Goal: Find contact information: Find contact information

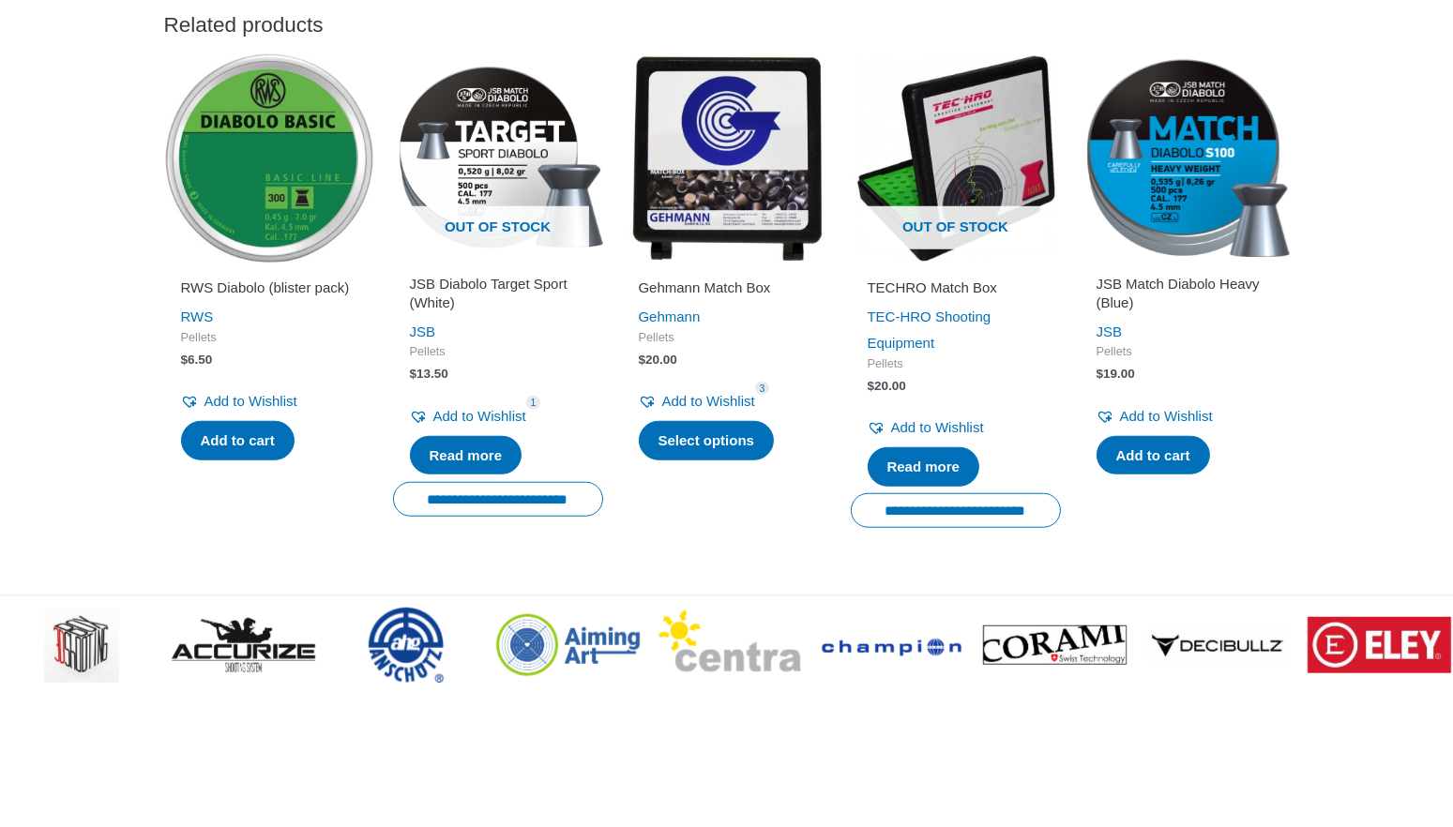
scroll to position [2657, 0]
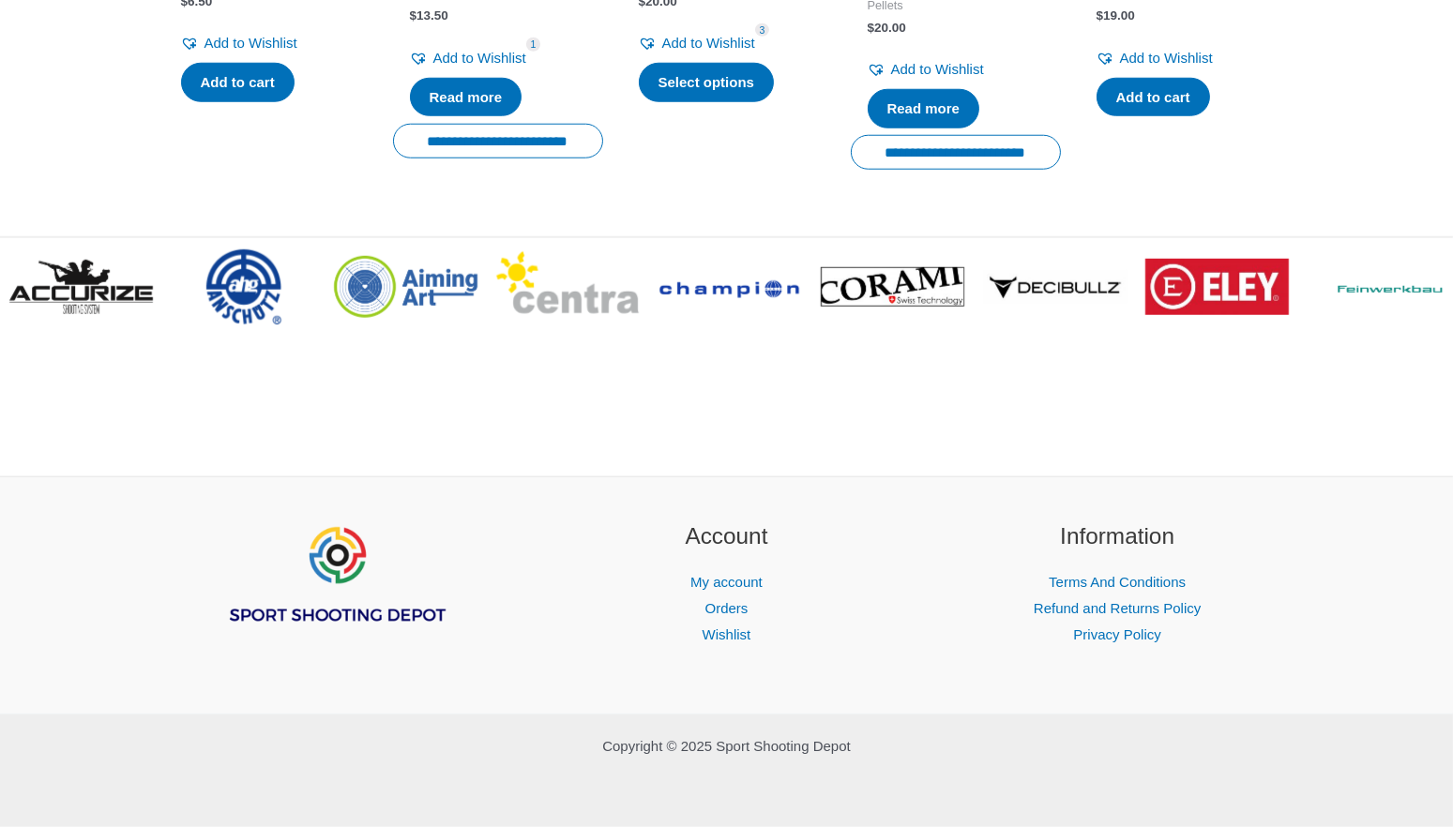
click at [328, 575] on img "Footer Widget 1" at bounding box center [335, 576] width 225 height 113
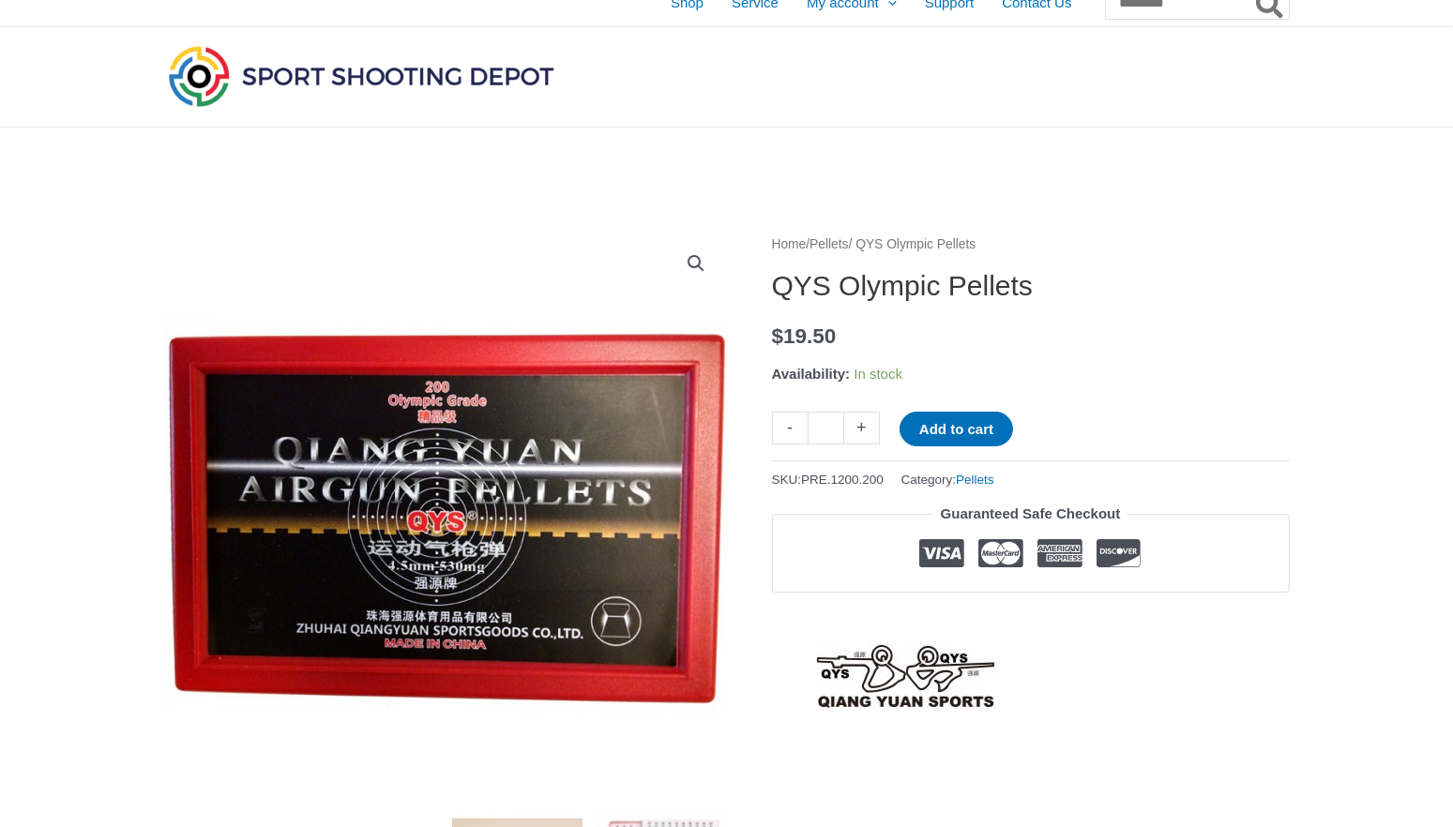
scroll to position [0, 0]
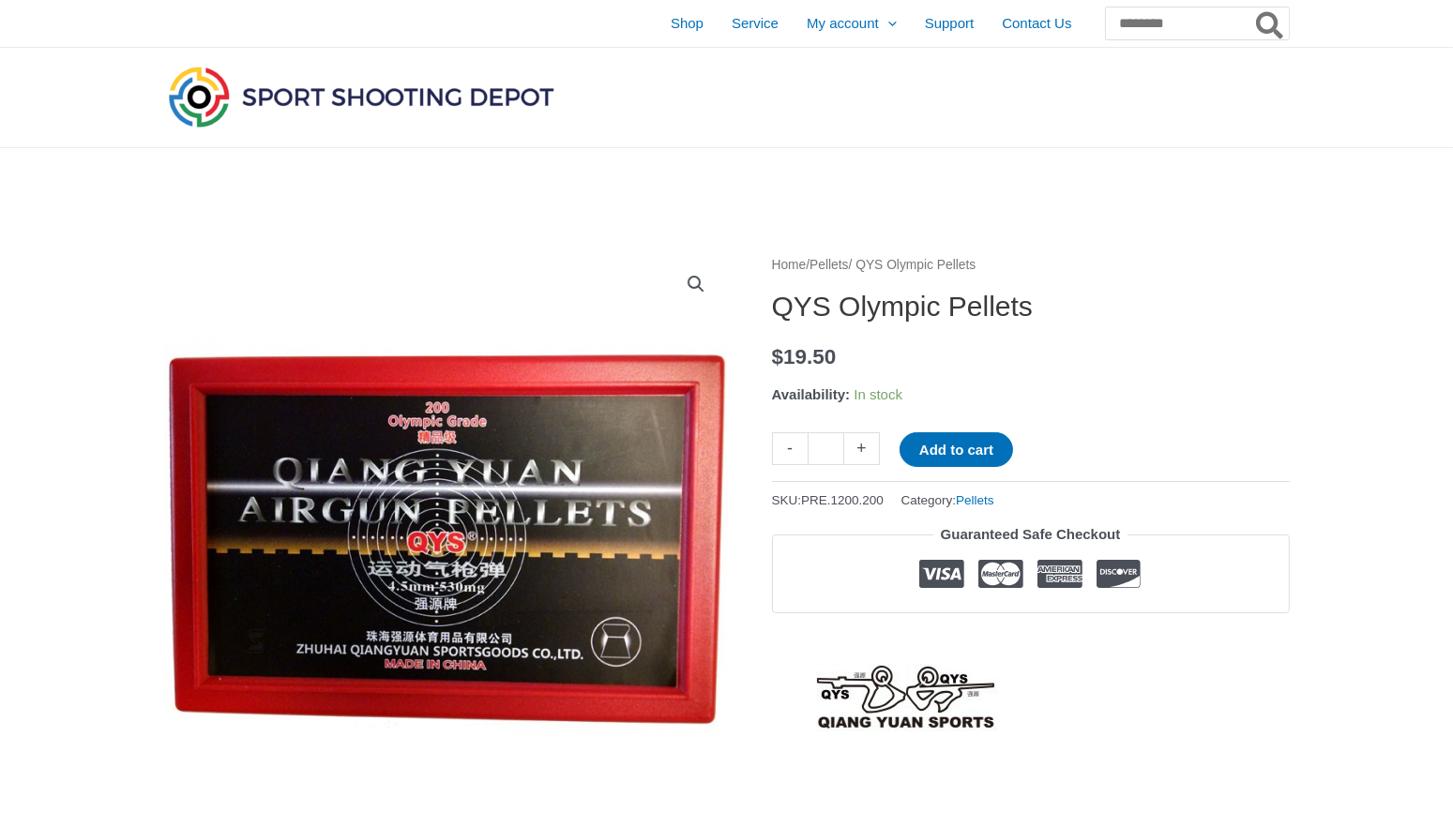
click at [321, 101] on img at bounding box center [361, 96] width 394 height 69
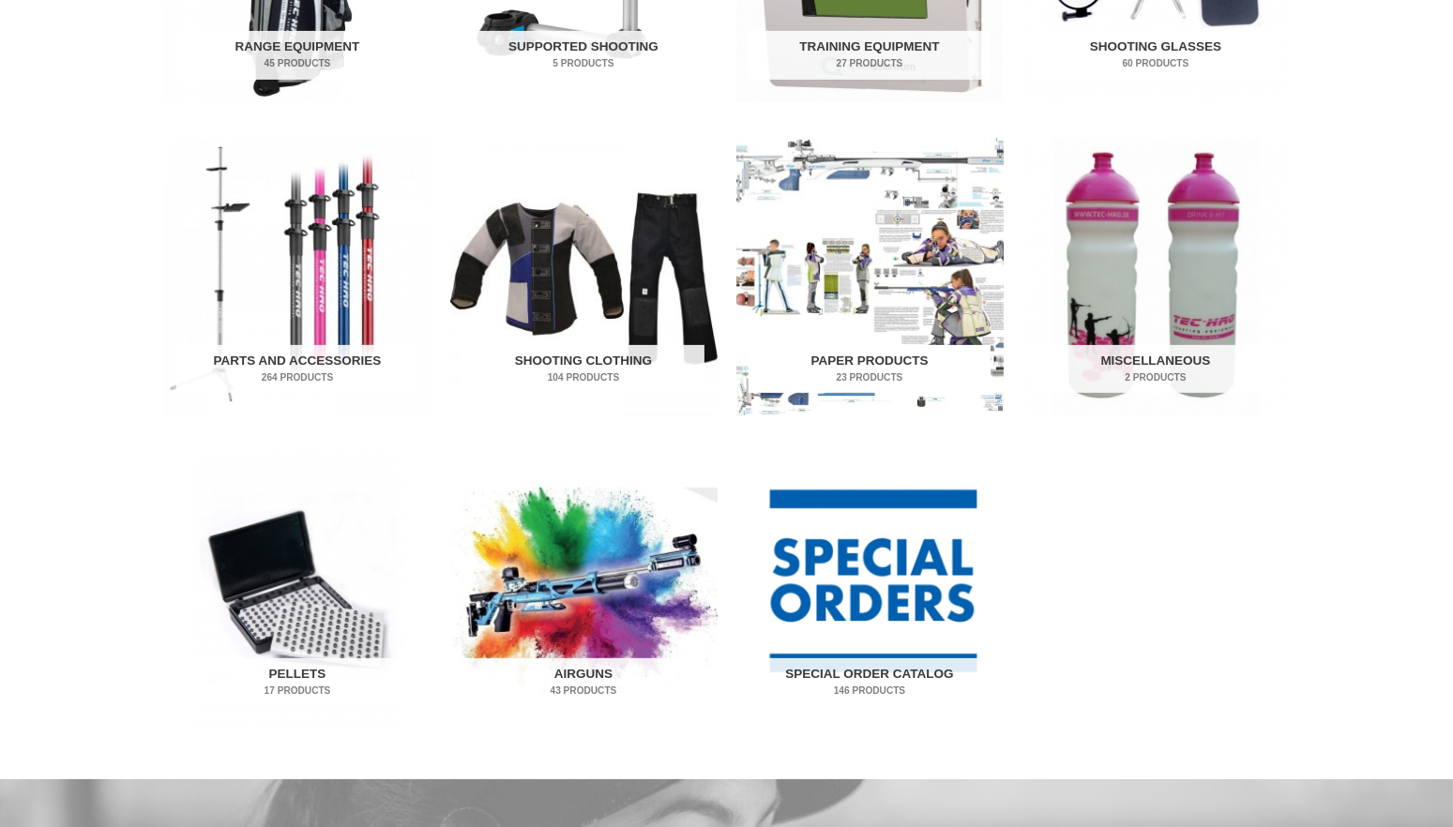
scroll to position [1125, 0]
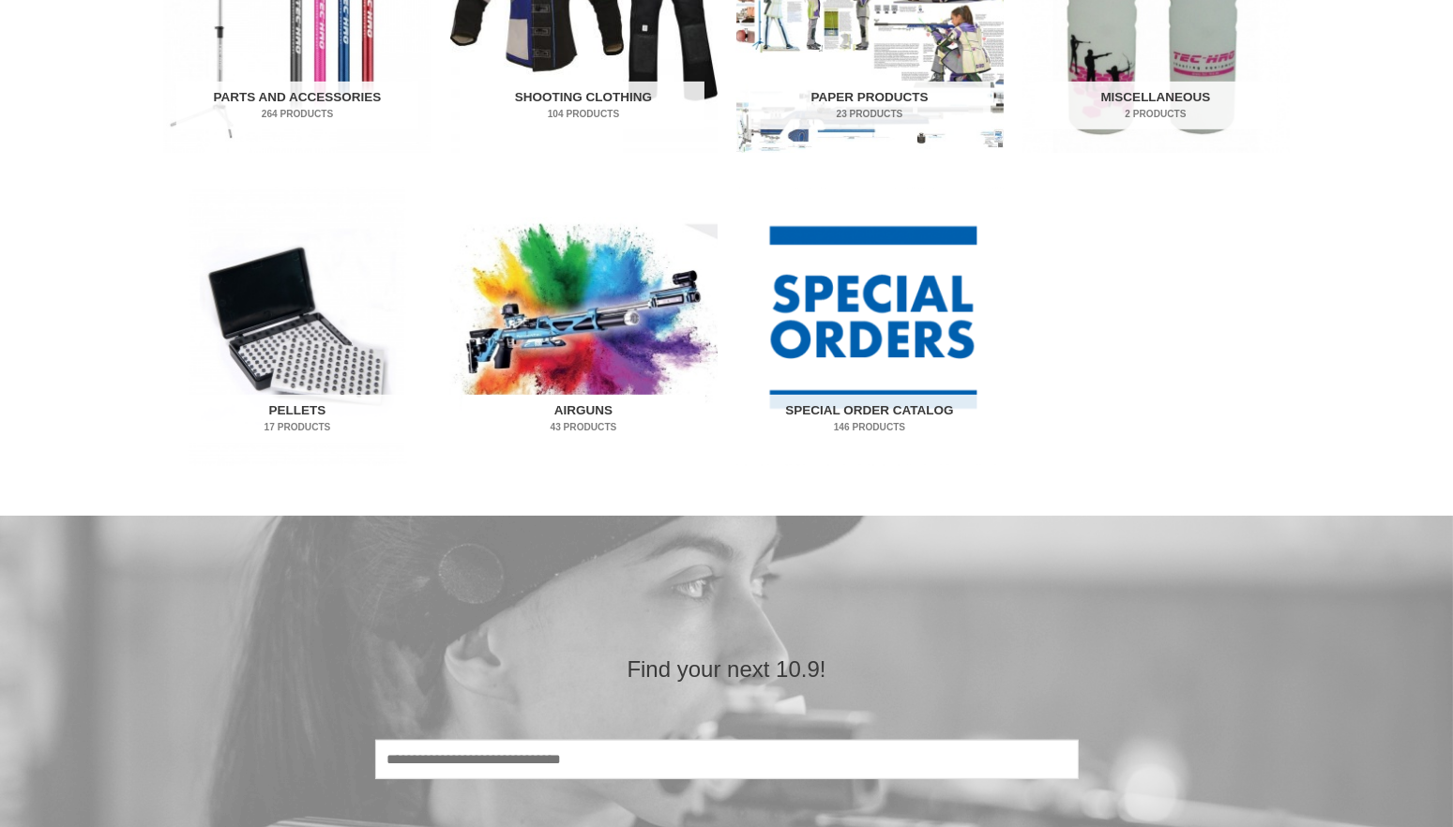
click at [568, 286] on img "Visit product category Airguns" at bounding box center [583, 327] width 267 height 279
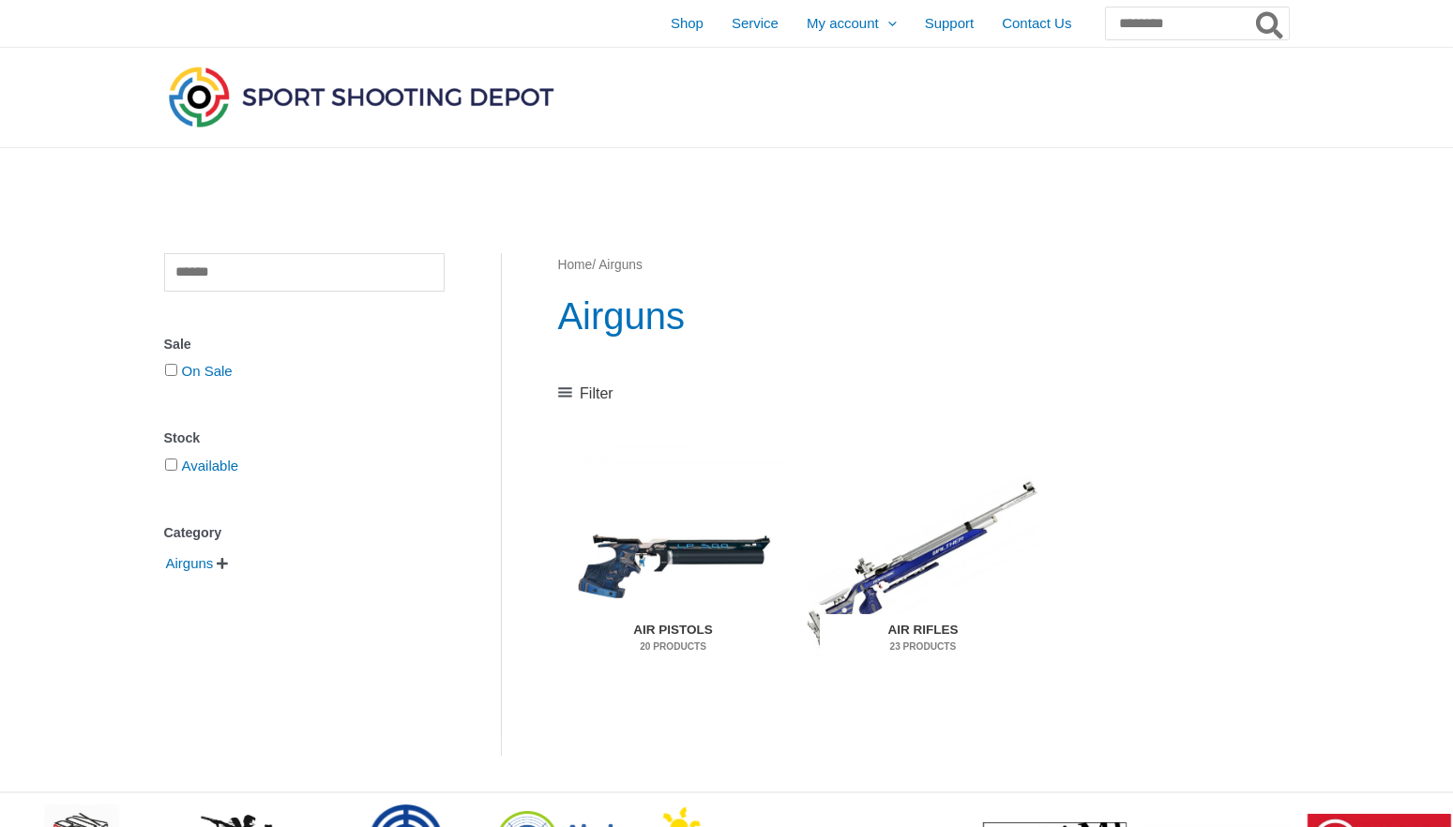
click at [939, 541] on img "Visit product category Air Rifles" at bounding box center [922, 565] width 231 height 242
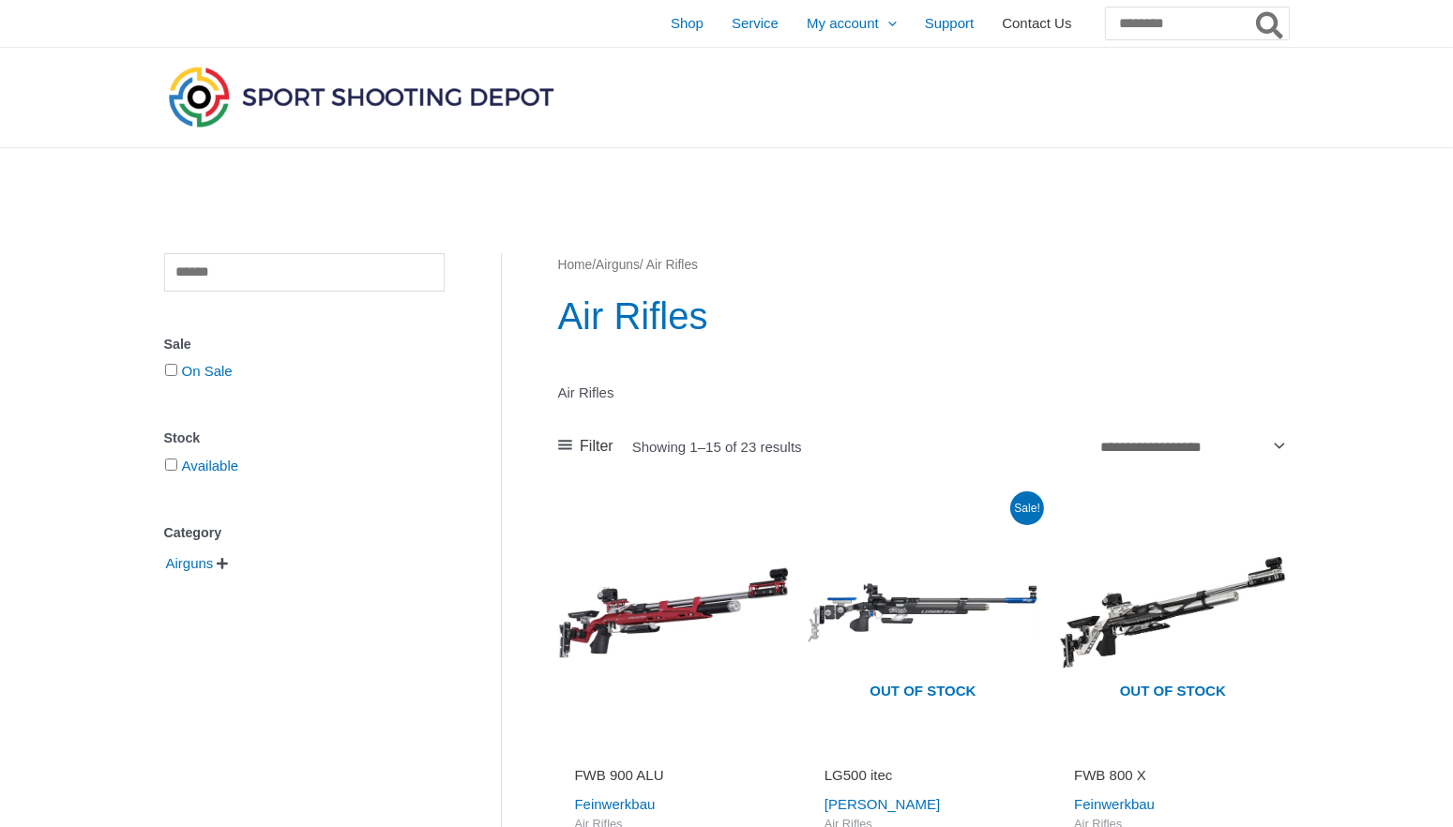
click at [1002, 20] on span "Contact Us" at bounding box center [1036, 23] width 69 height 47
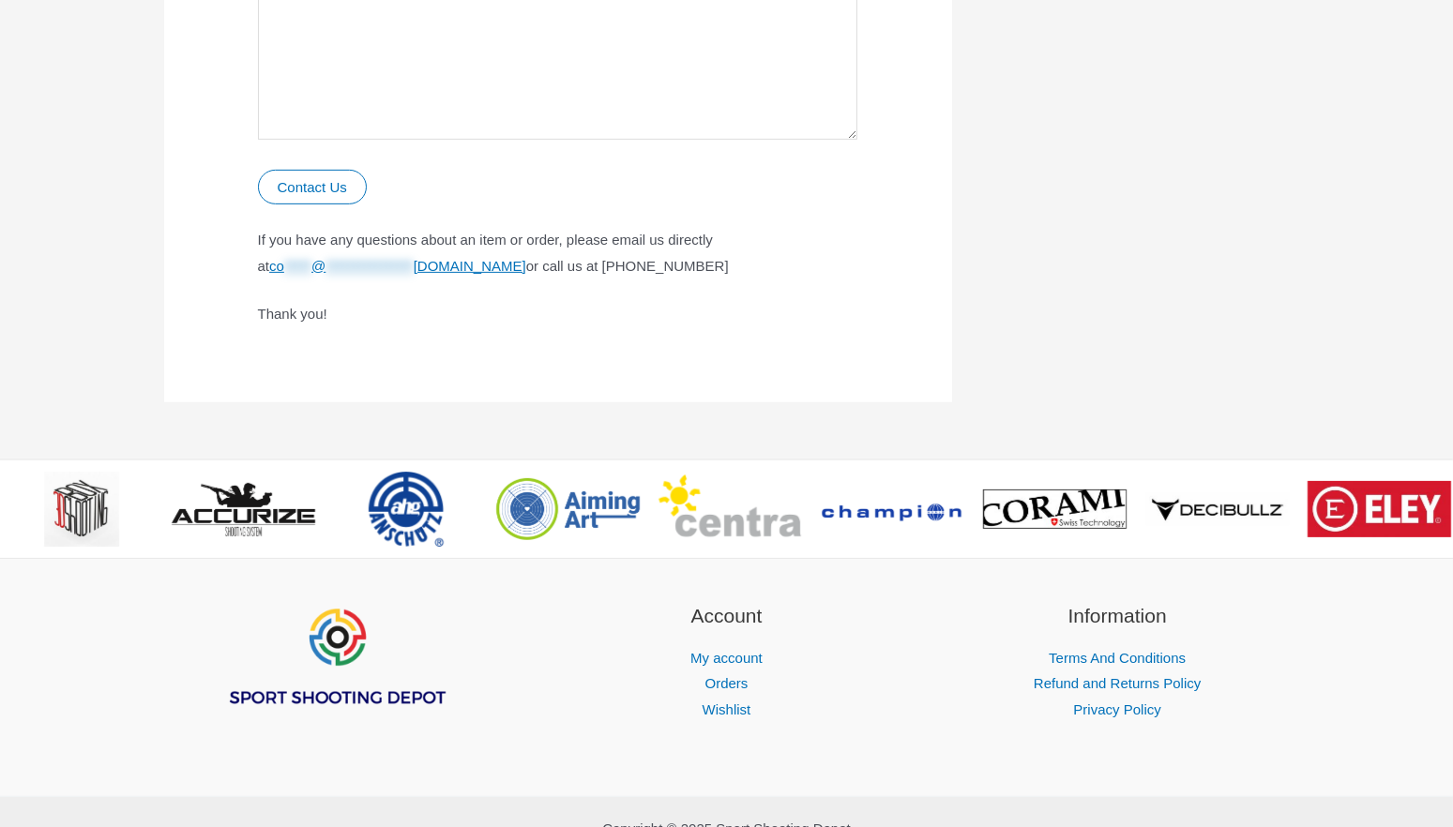
scroll to position [1243, 0]
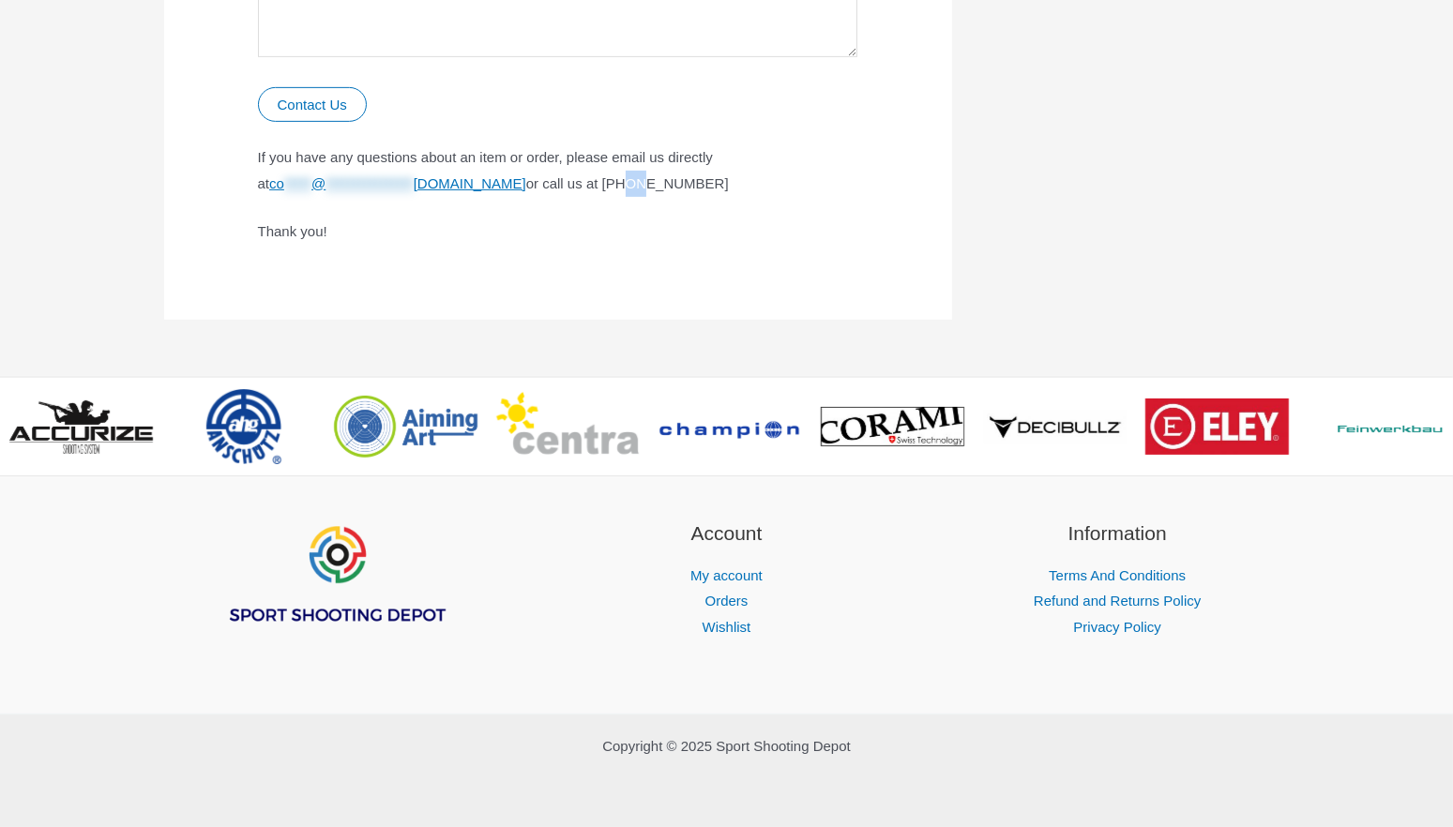
drag, startPoint x: 632, startPoint y: 185, endPoint x: 654, endPoint y: 184, distance: 21.6
click at [654, 184] on p "**********" at bounding box center [558, 170] width 600 height 53
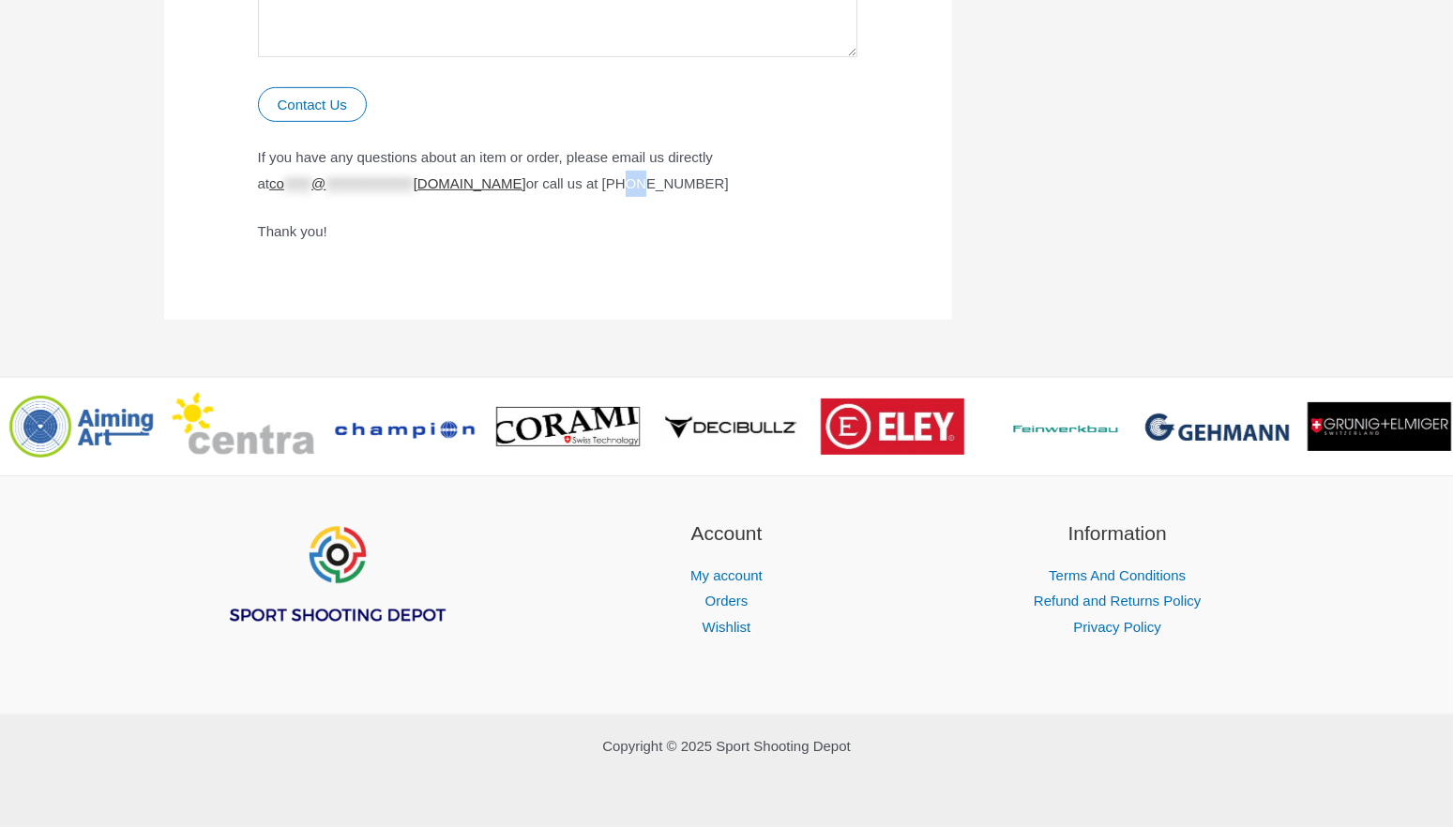
click at [505, 184] on span "**********" at bounding box center [397, 183] width 257 height 16
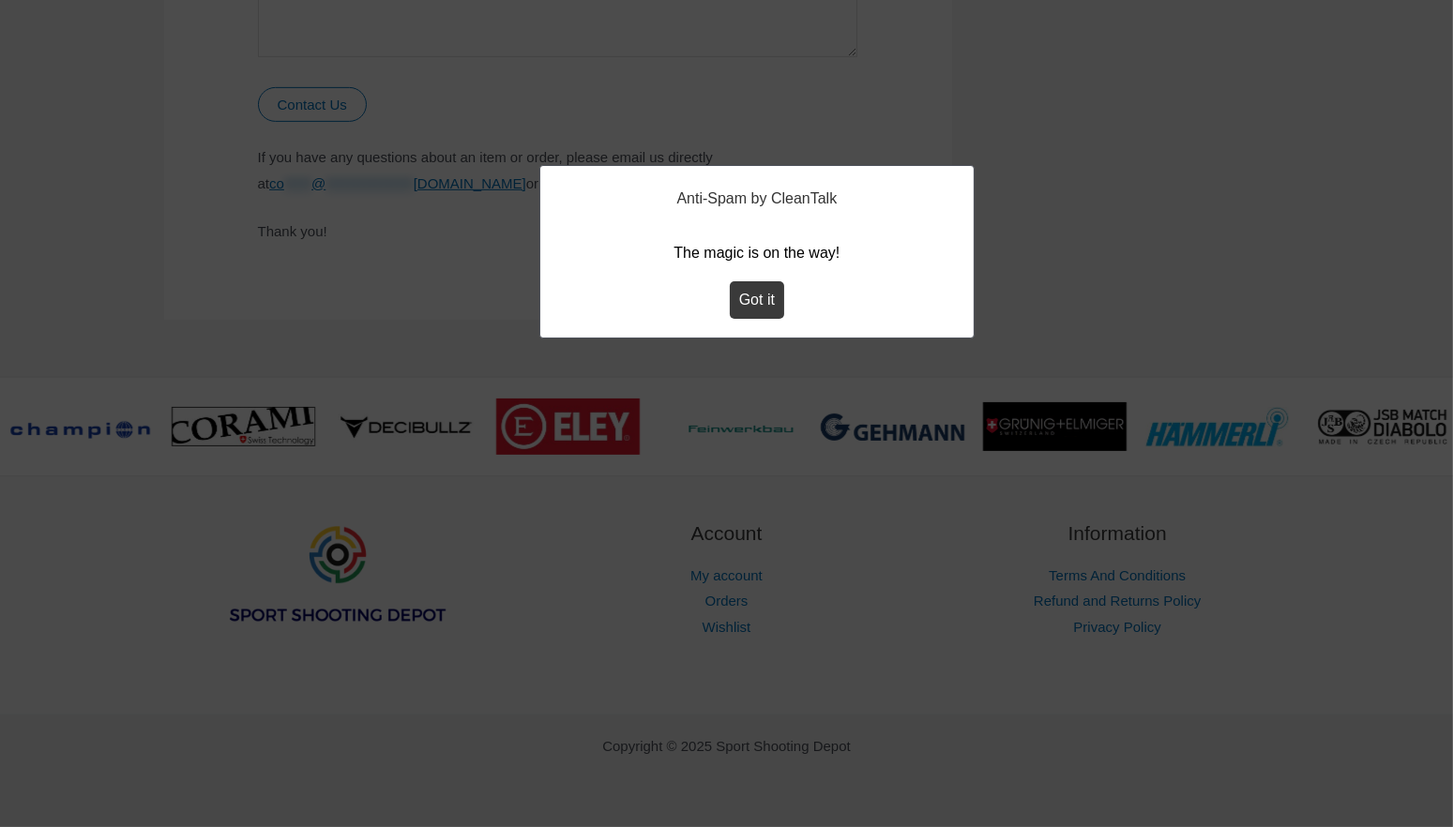
click at [771, 290] on button "Got it" at bounding box center [757, 300] width 54 height 38
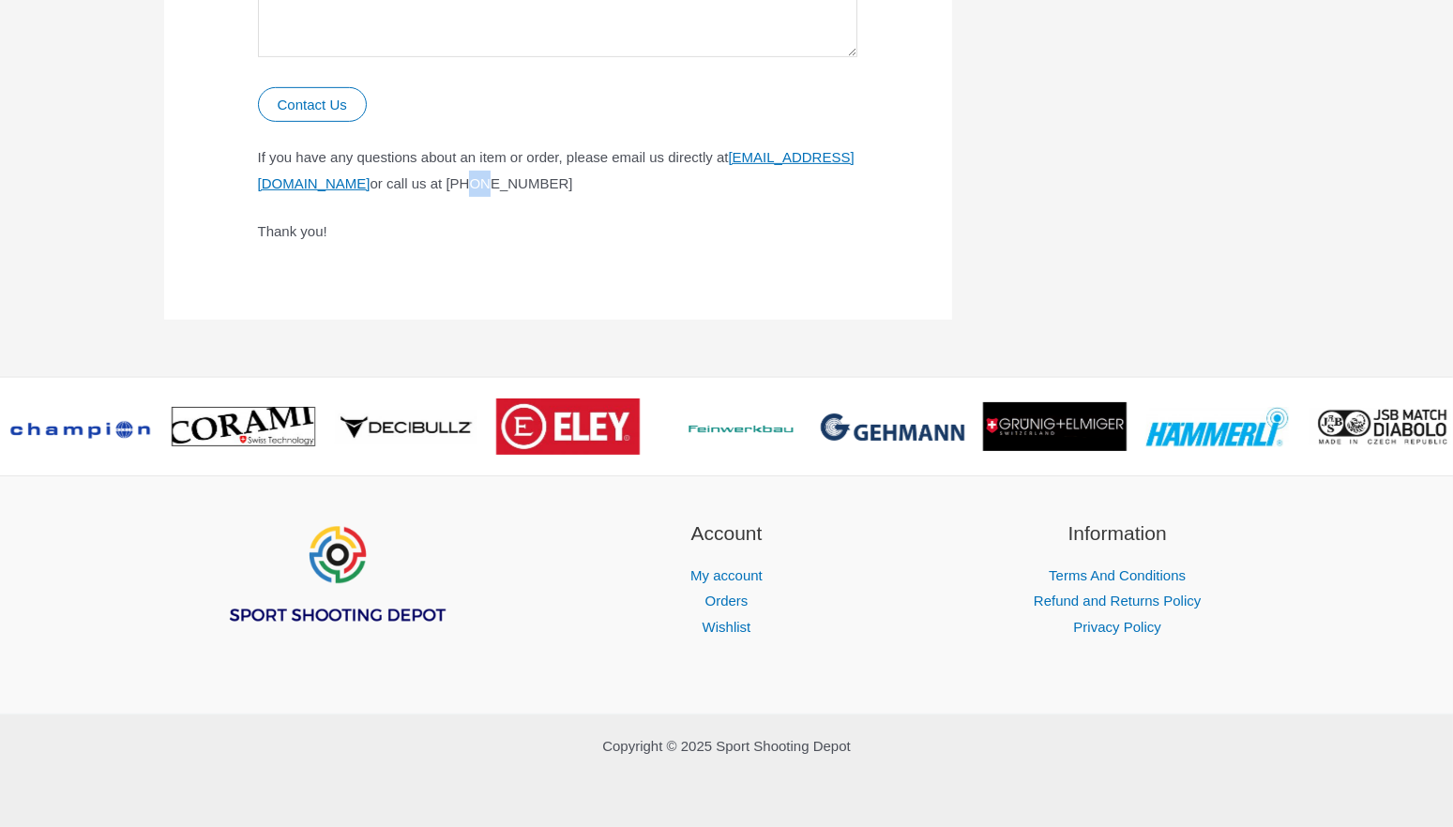
drag, startPoint x: 600, startPoint y: 183, endPoint x: 625, endPoint y: 180, distance: 24.5
click at [625, 180] on p "If you have any questions about an item or order, please email us directly at […" at bounding box center [558, 170] width 600 height 53
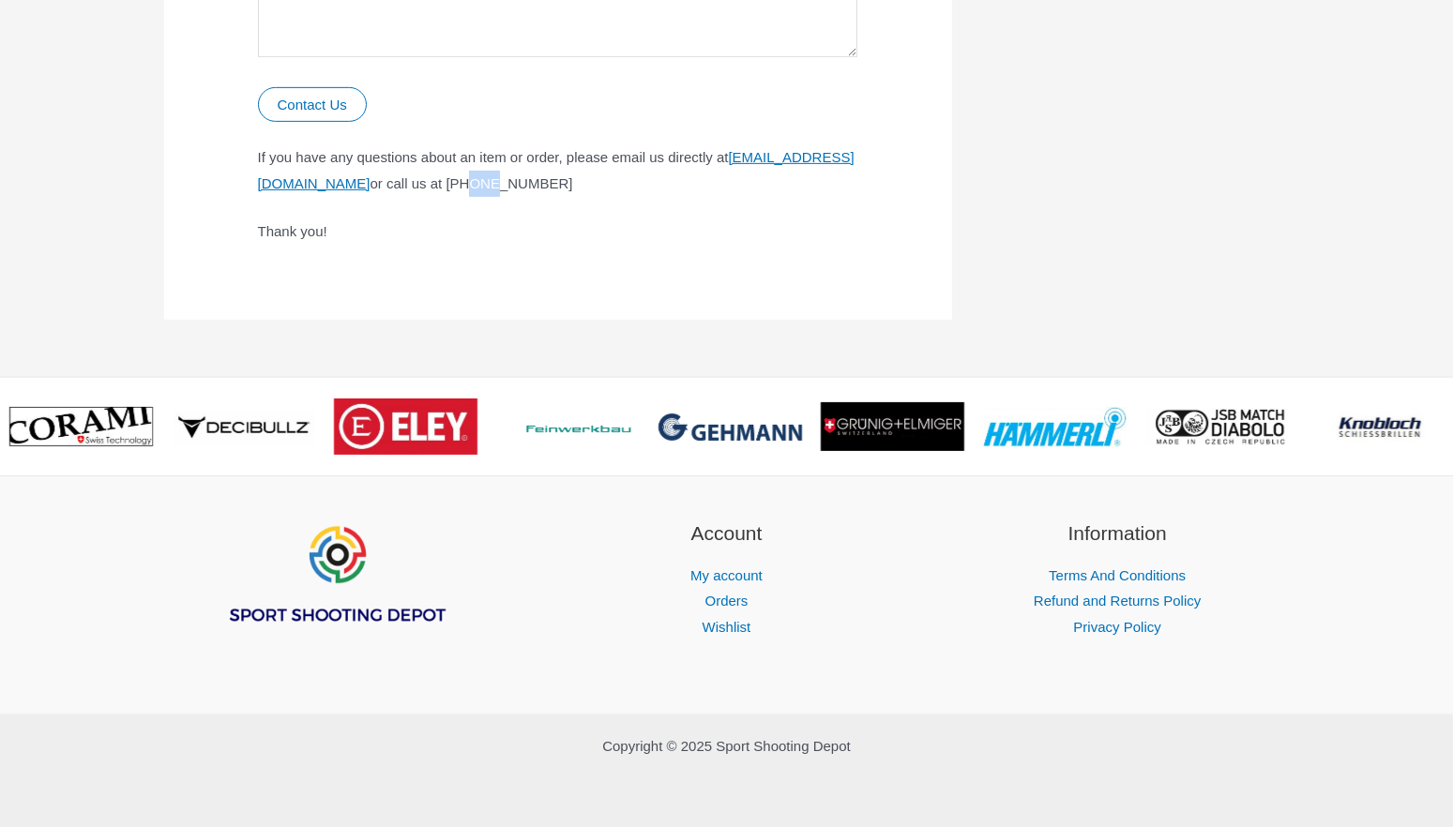
drag, startPoint x: 631, startPoint y: 183, endPoint x: 602, endPoint y: 185, distance: 29.1
click at [602, 185] on p "If you have any questions about an item or order, please email us directly at […" at bounding box center [558, 170] width 600 height 53
